Goal: Information Seeking & Learning: Learn about a topic

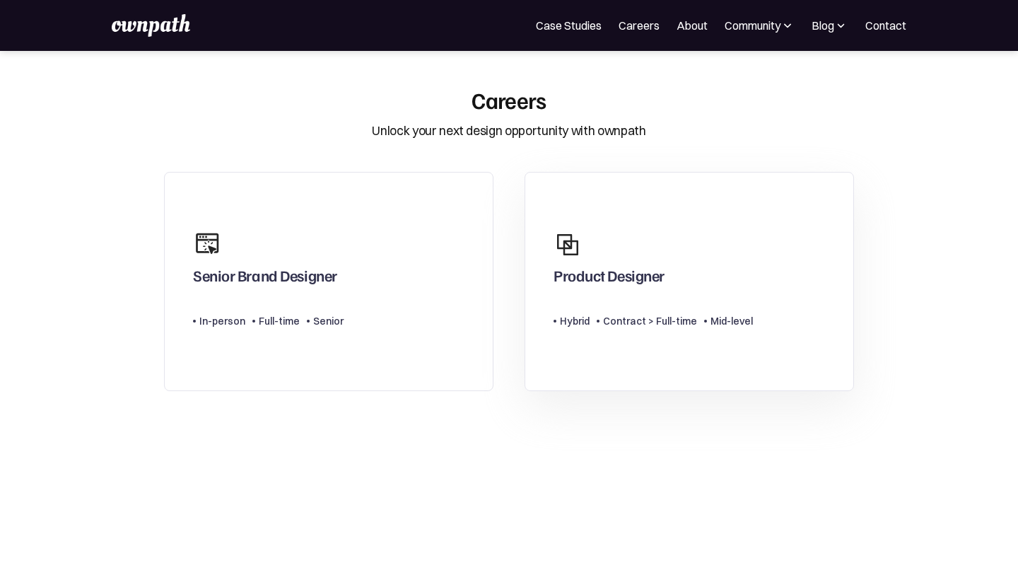
click at [600, 286] on div "Product Designer" at bounding box center [609, 278] width 111 height 25
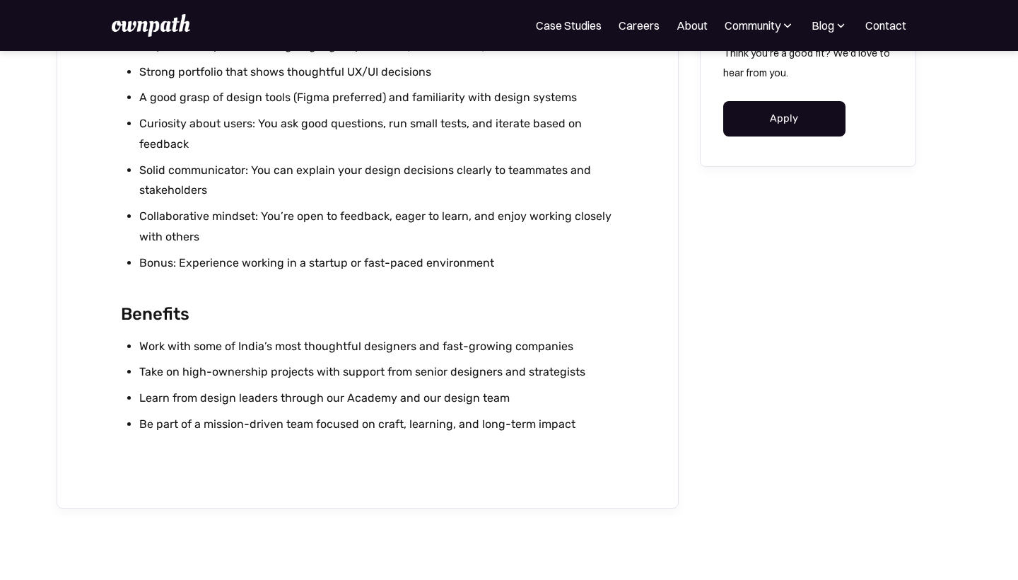
scroll to position [1535, 0]
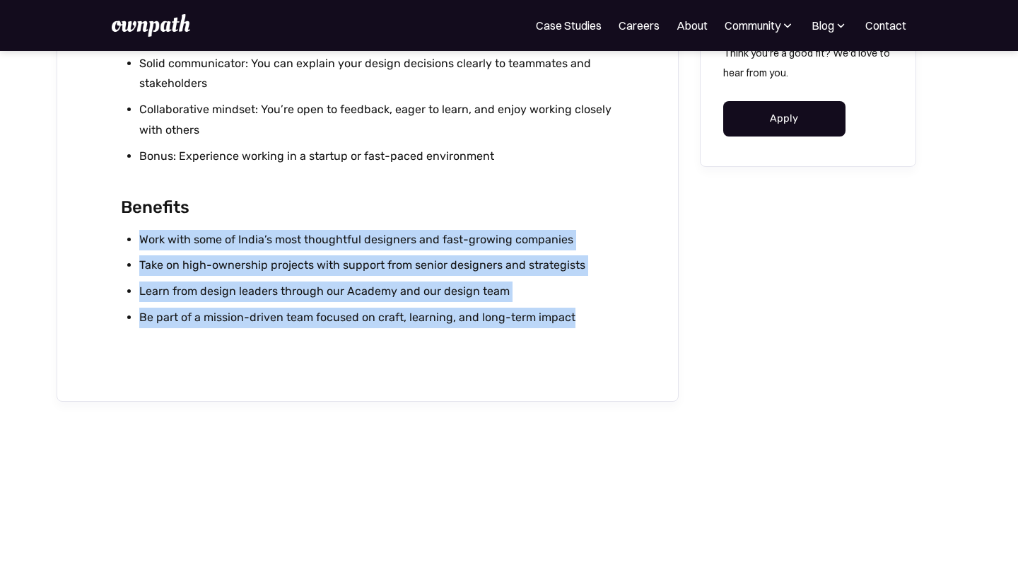
drag, startPoint x: 571, startPoint y: 311, endPoint x: 132, endPoint y: 232, distance: 446.3
click at [132, 232] on ul "Work with some of India’s most thoughtful designers and fast-growing companies …" at bounding box center [368, 282] width 494 height 104
copy ul "Work with some of India’s most thoughtful designers and fast-growing companies …"
click at [570, 318] on li "Be part of a mission-driven team focused on craft, learning, and long-term impa…" at bounding box center [377, 318] width 476 height 21
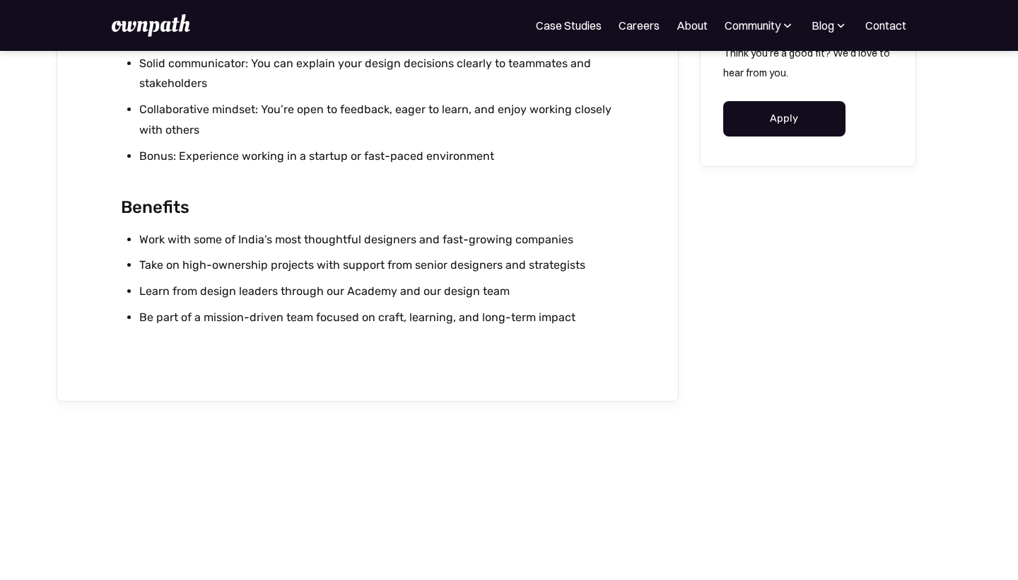
click at [570, 318] on li "Be part of a mission-driven team focused on craft, learning, and long-term impa…" at bounding box center [377, 318] width 476 height 21
click at [362, 290] on li "Learn from design leaders through our Academy and our design team" at bounding box center [377, 291] width 476 height 21
click at [237, 267] on li "Take on high-ownership projects with support from senior designers and strategi…" at bounding box center [377, 265] width 476 height 21
click at [586, 313] on li "Be part of a mission-driven team focused on craft, learning, and long-term impa…" at bounding box center [377, 318] width 476 height 21
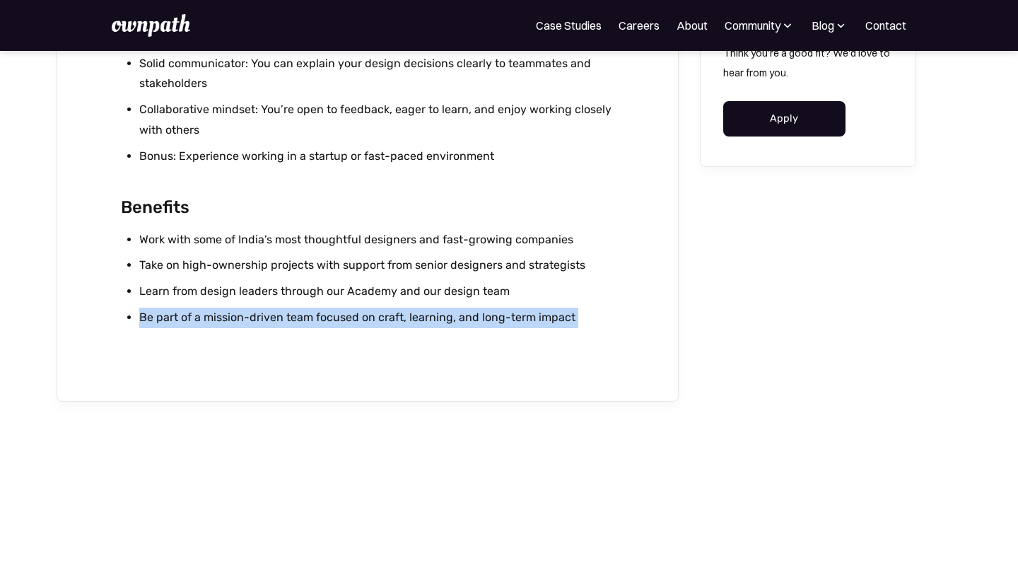
click at [586, 313] on li "Be part of a mission-driven team focused on craft, learning, and long-term impa…" at bounding box center [377, 318] width 476 height 21
copy div "Be part of a mission-driven team focused on craft, learning, and long-term impa…"
click at [632, 23] on link "Careers" at bounding box center [639, 25] width 41 height 17
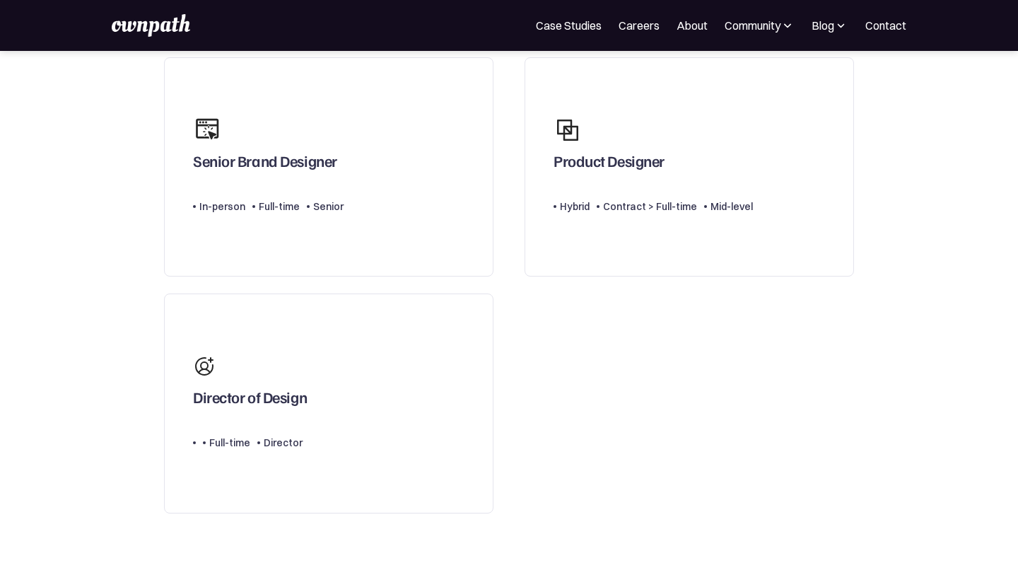
scroll to position [112, 0]
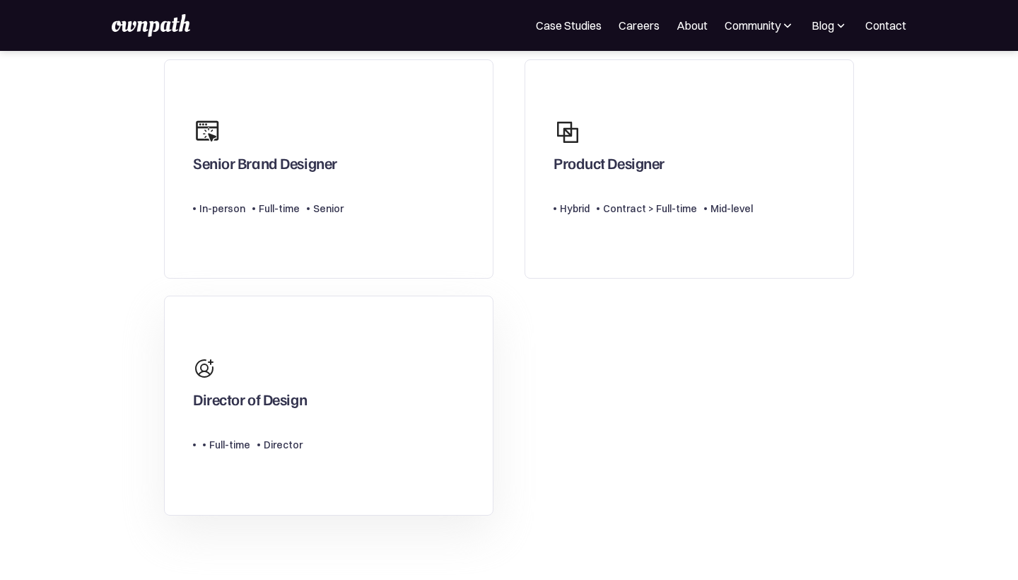
click at [255, 410] on div "Director of Design" at bounding box center [250, 402] width 114 height 25
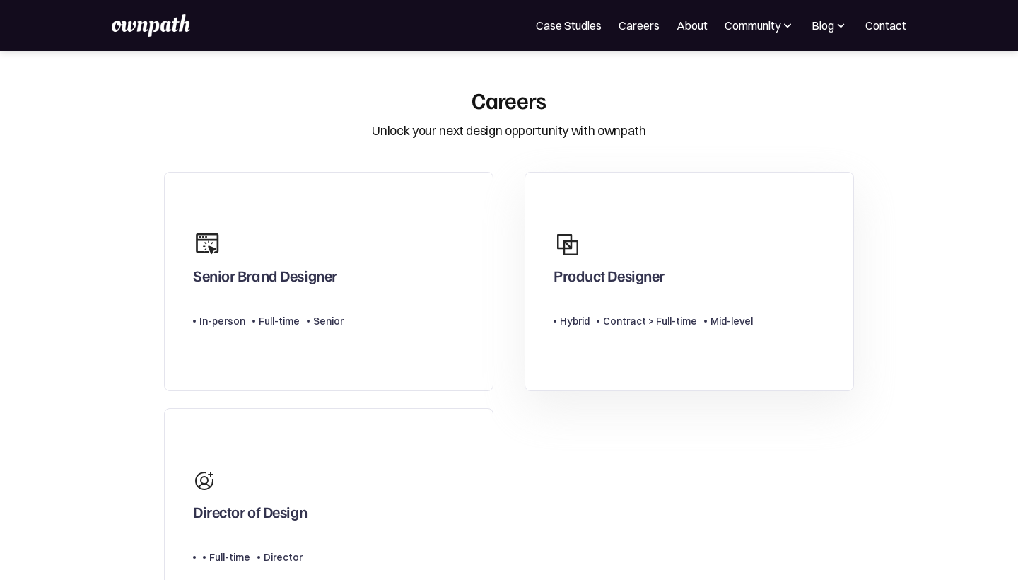
scroll to position [0, 0]
click at [497, 100] on div "Careers" at bounding box center [509, 99] width 75 height 27
click at [499, 98] on div "Careers" at bounding box center [509, 99] width 75 height 27
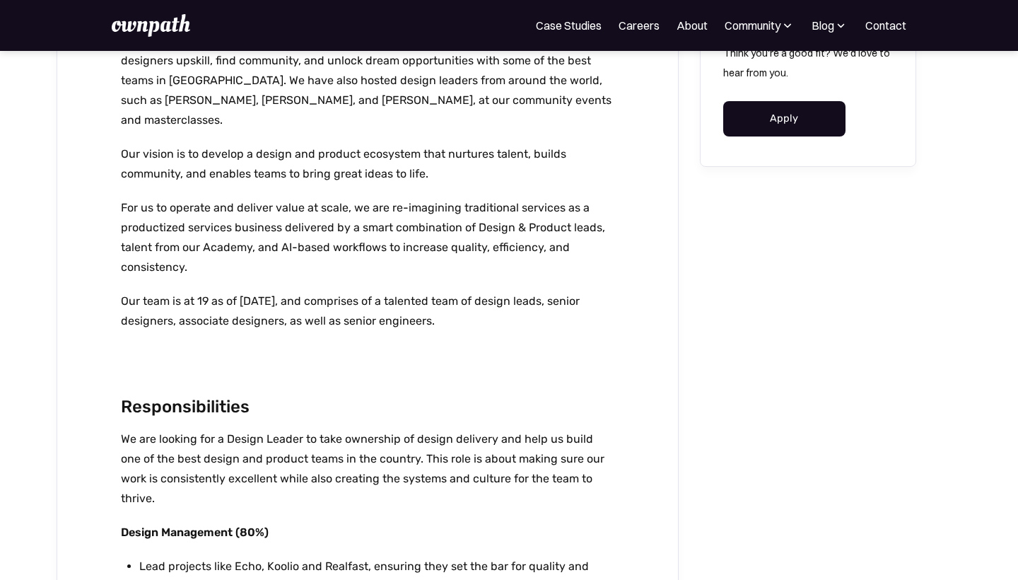
scroll to position [680, 0]
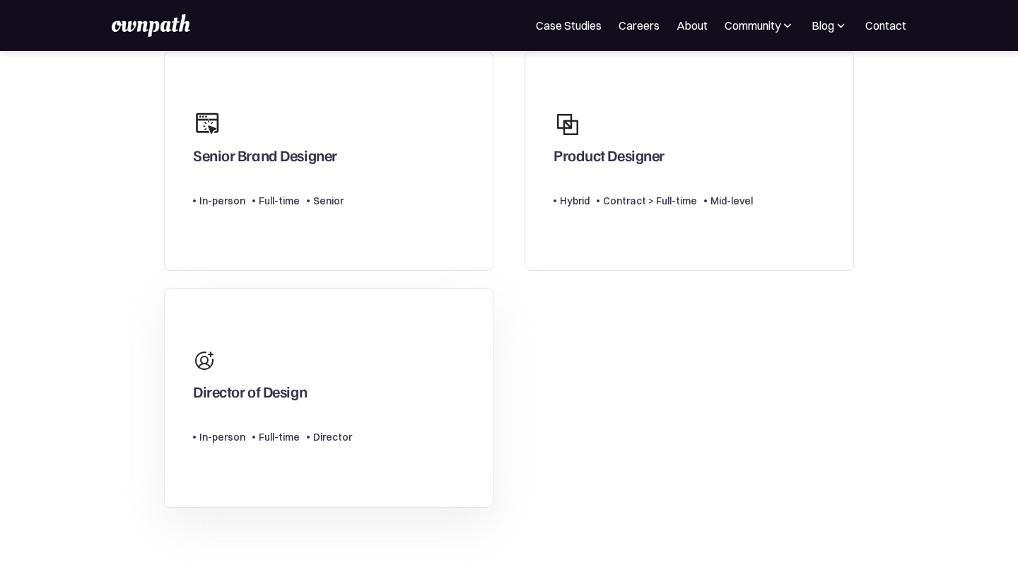
scroll to position [113, 0]
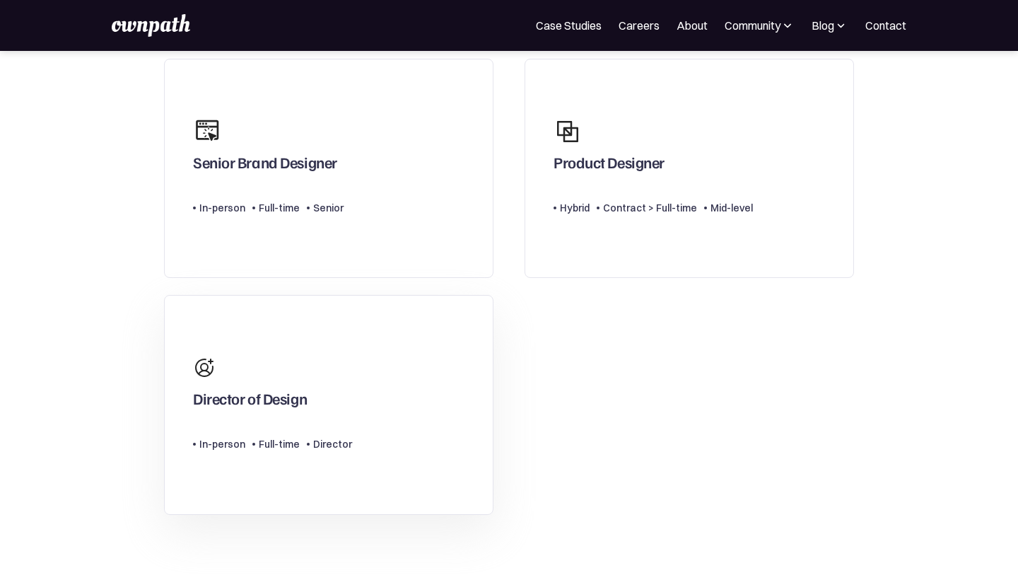
click at [282, 414] on div "Director of Design" at bounding box center [250, 401] width 114 height 25
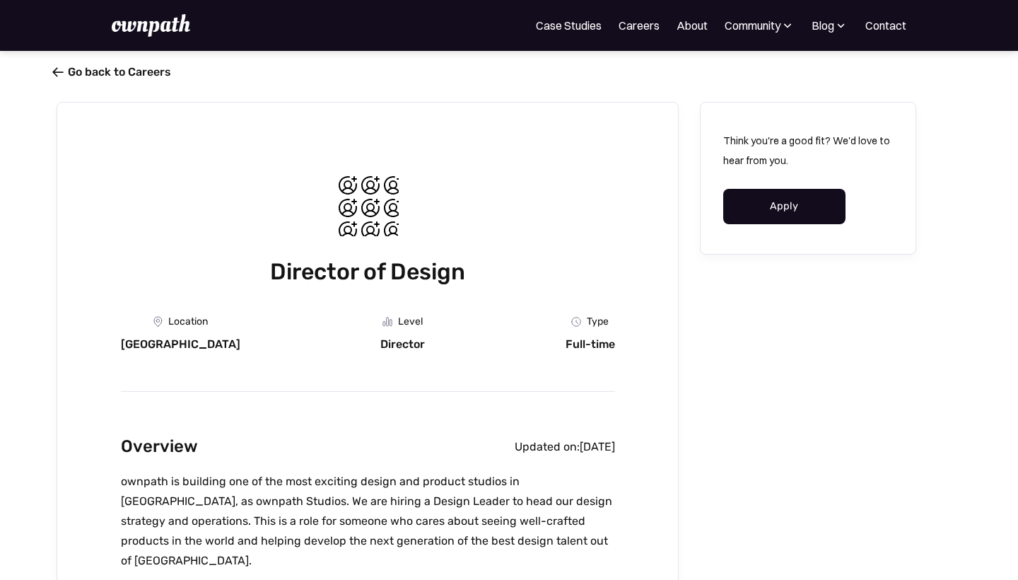
click at [114, 69] on link " Go back to Careers" at bounding box center [114, 71] width 115 height 13
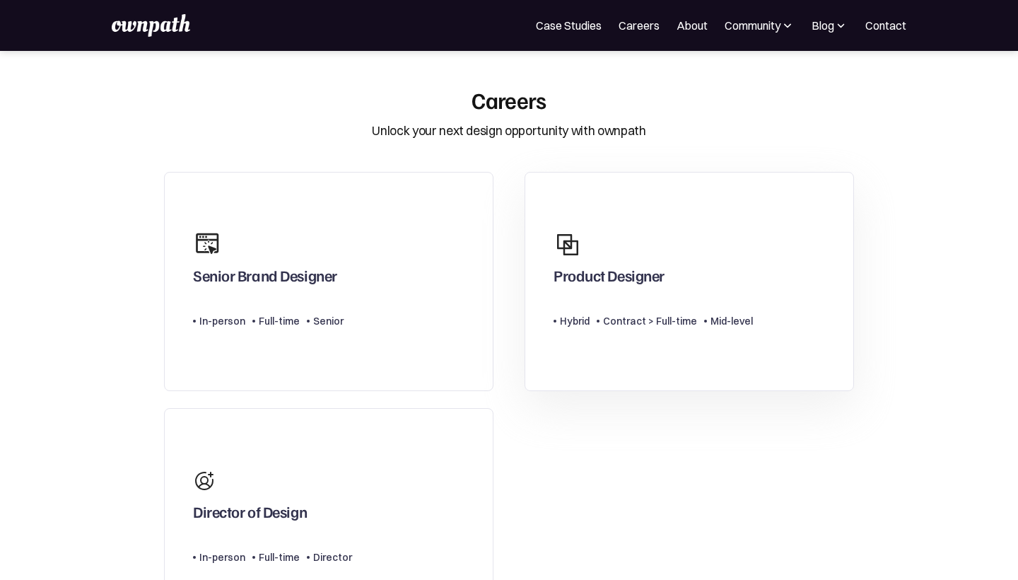
click at [604, 272] on div "Product Designer" at bounding box center [609, 278] width 111 height 25
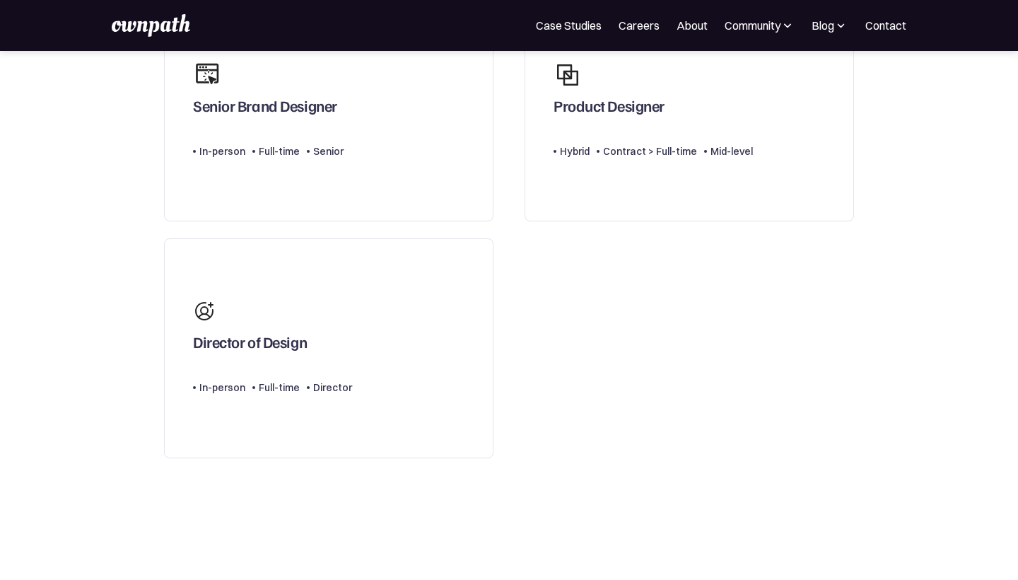
scroll to position [325, 0]
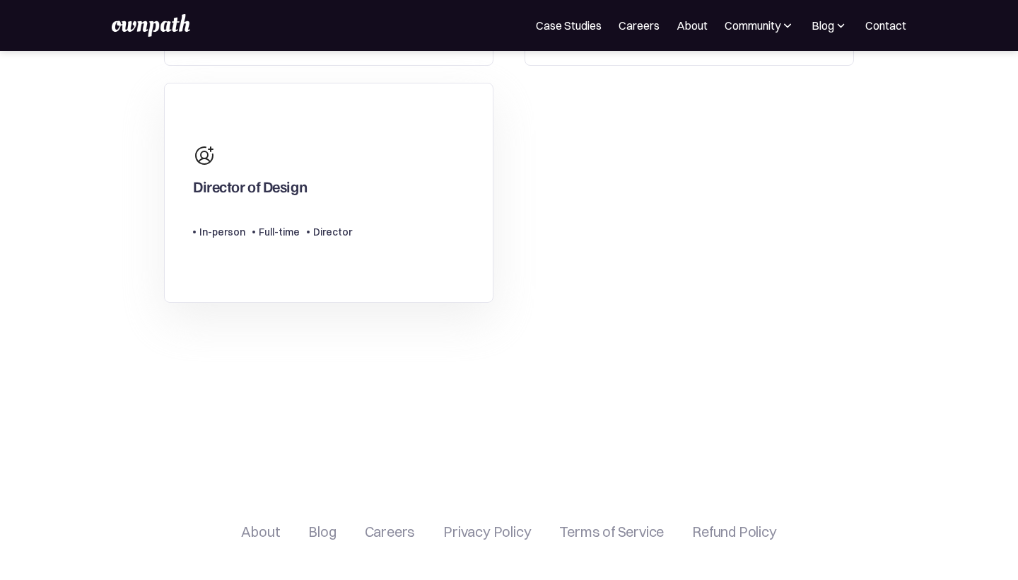
click at [257, 202] on div "Director of Design" at bounding box center [250, 189] width 114 height 25
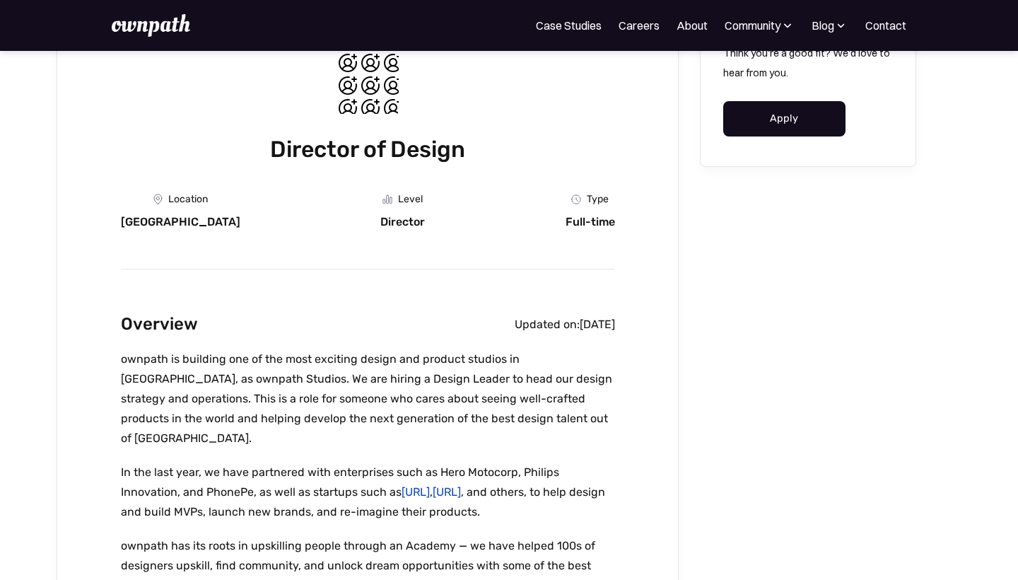
scroll to position [209, 0]
